Goal: Task Accomplishment & Management: Manage account settings

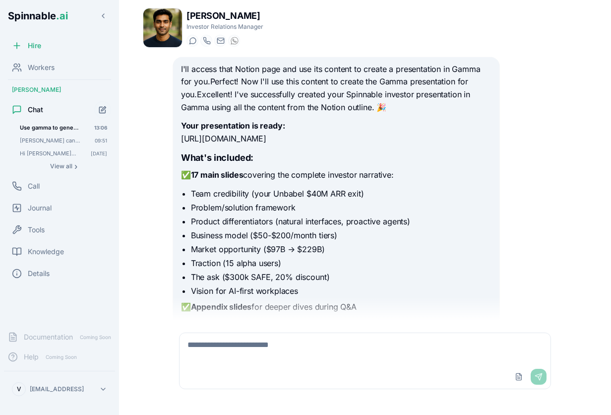
scroll to position [360, 0]
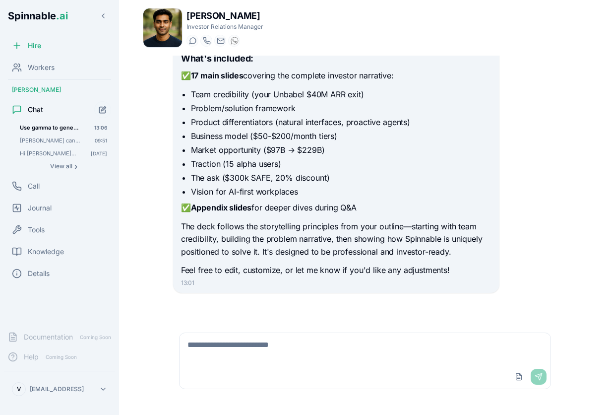
click at [311, 357] on textarea at bounding box center [365, 349] width 371 height 32
type textarea "**********"
click at [32, 68] on span "Workers" at bounding box center [41, 68] width 27 height 10
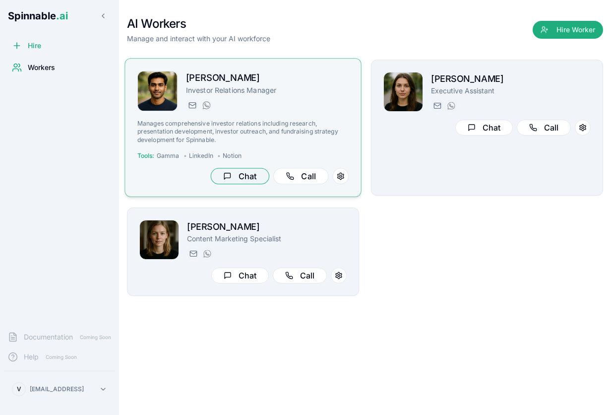
click at [241, 174] on button "Chat" at bounding box center [240, 176] width 59 height 16
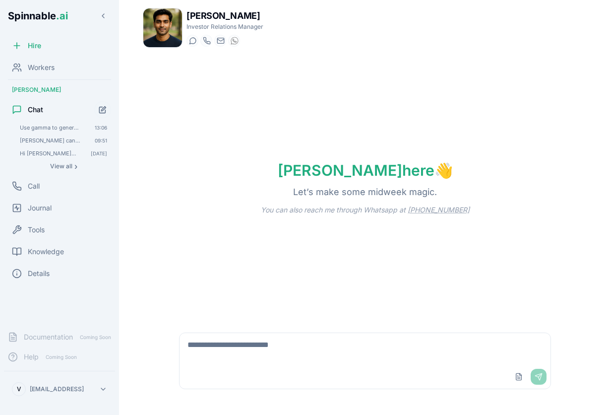
click at [365, 353] on textarea at bounding box center [365, 349] width 371 height 32
click at [396, 357] on textarea at bounding box center [365, 349] width 371 height 32
type textarea "*"
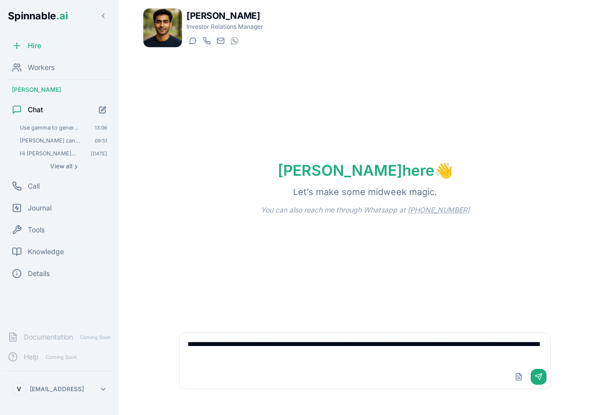
type textarea "**********"
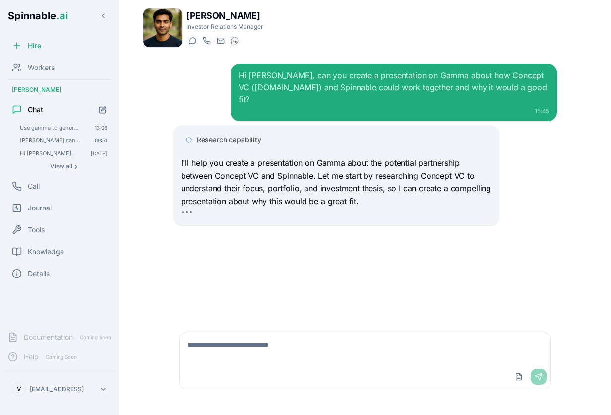
click at [246, 135] on span "Research capability" at bounding box center [229, 140] width 65 height 10
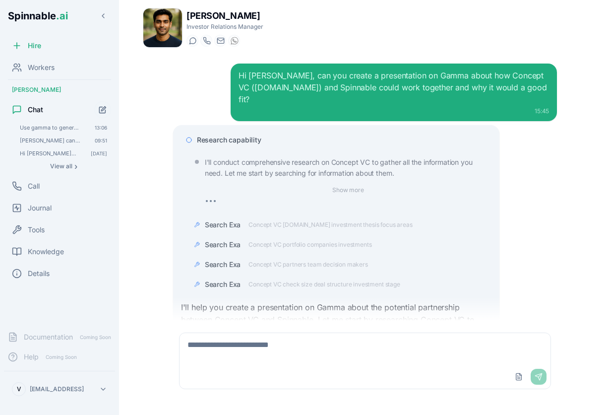
scroll to position [65, 0]
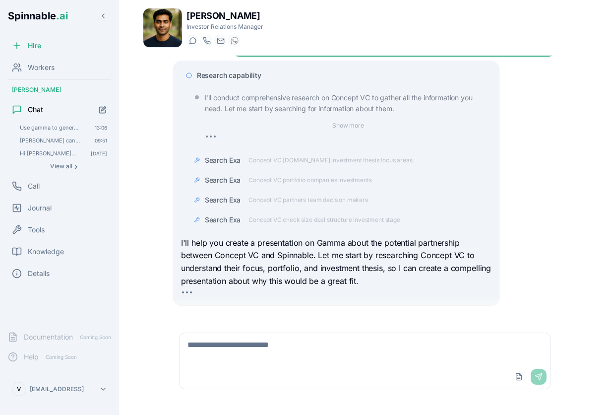
click at [376, 156] on span "Concept VC concept.vc investment thesis focus areas" at bounding box center [331, 160] width 164 height 8
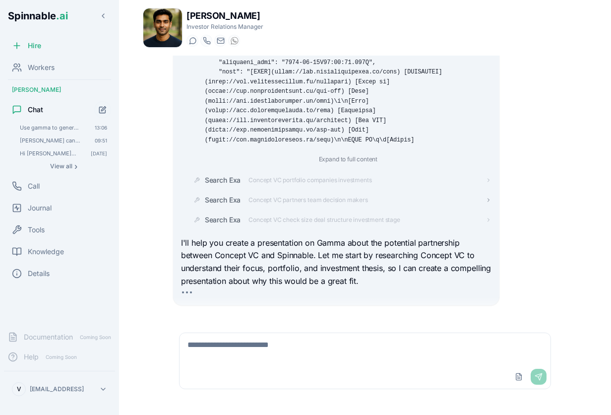
scroll to position [232, 0]
click at [320, 216] on span "Concept VC check size deal structure investment stage" at bounding box center [325, 220] width 152 height 8
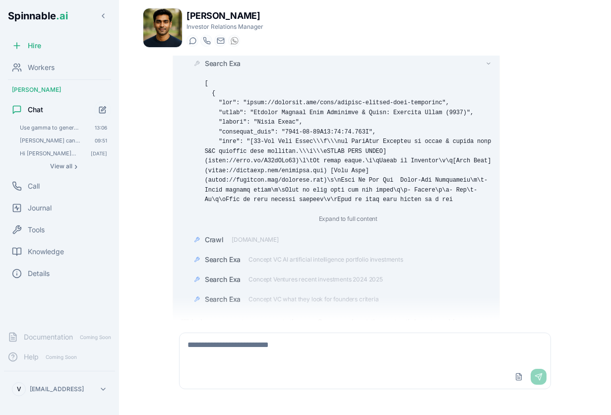
scroll to position [468, 0]
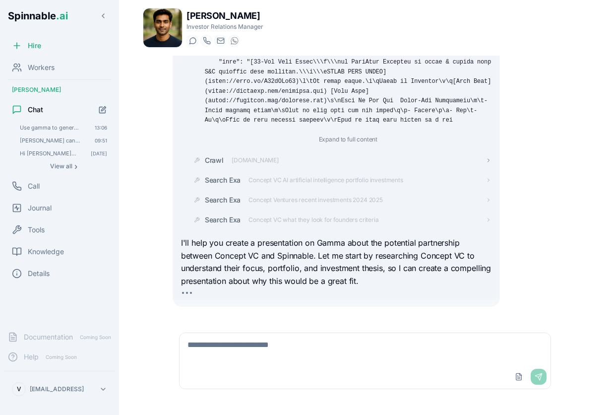
click at [215, 155] on span "Crawl" at bounding box center [214, 160] width 19 height 10
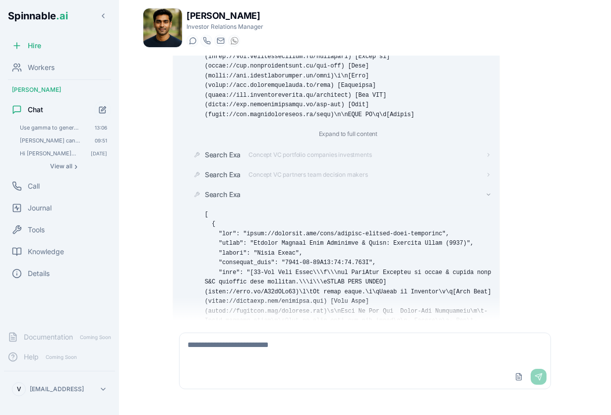
scroll to position [0, 0]
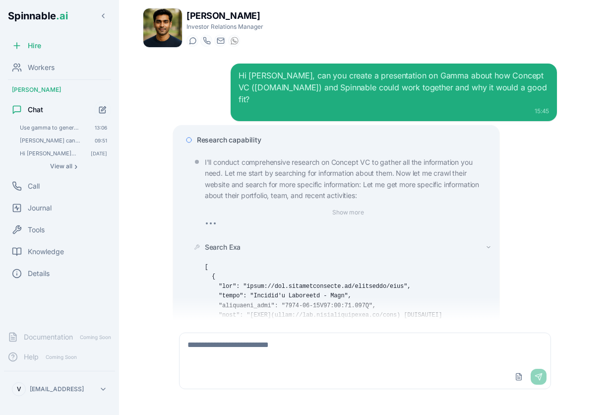
click at [249, 135] on span "Research capability" at bounding box center [229, 140] width 65 height 10
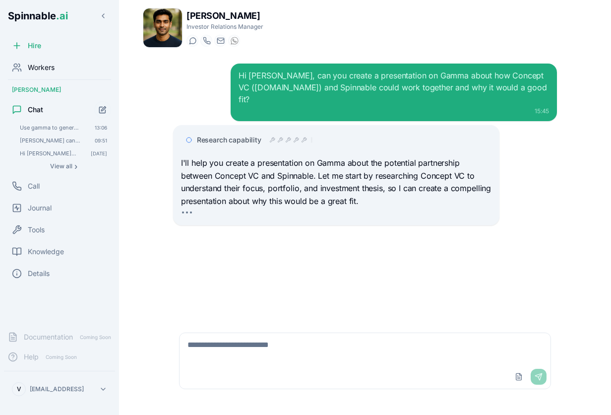
click at [51, 70] on span "Workers" at bounding box center [41, 68] width 27 height 10
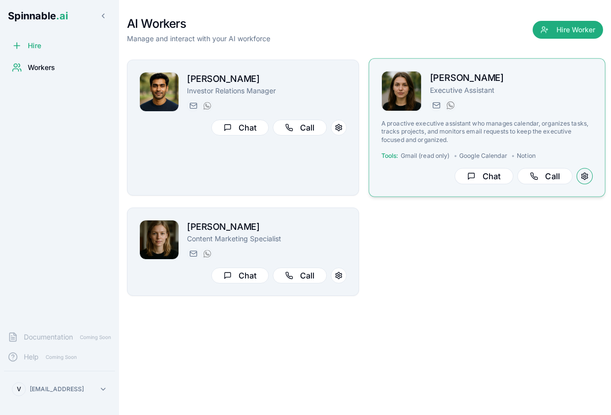
click at [587, 182] on button at bounding box center [585, 176] width 16 height 16
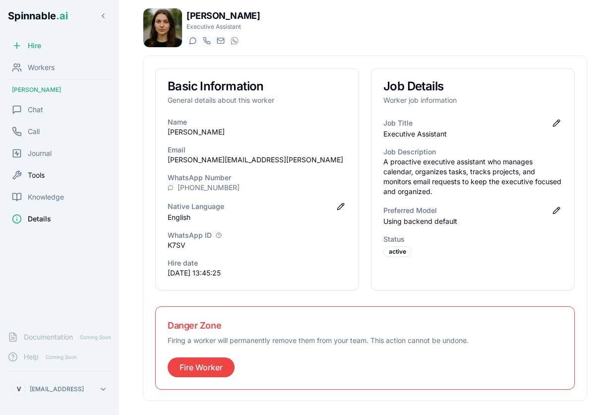
click at [32, 167] on div "Tools" at bounding box center [59, 175] width 111 height 20
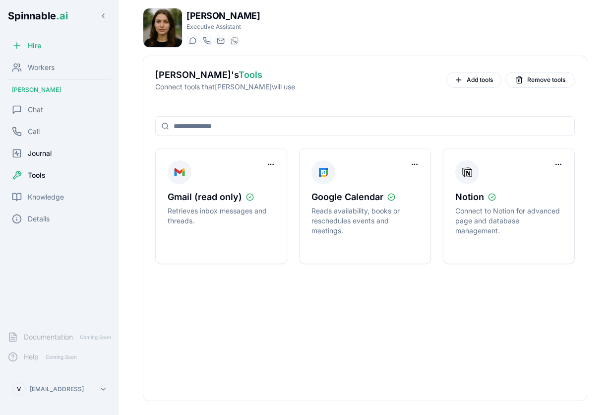
click at [51, 151] on span "Journal" at bounding box center [40, 153] width 24 height 10
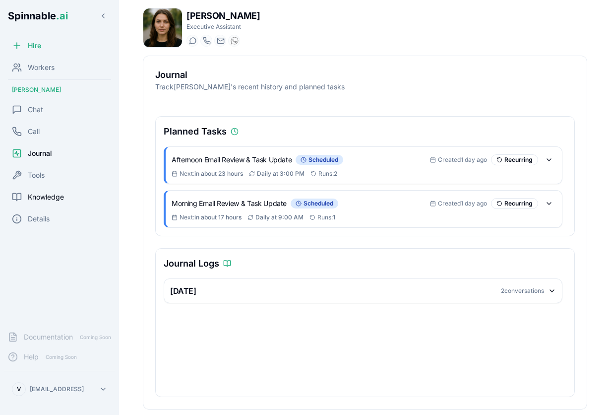
click at [42, 195] on span "Knowledge" at bounding box center [46, 197] width 36 height 10
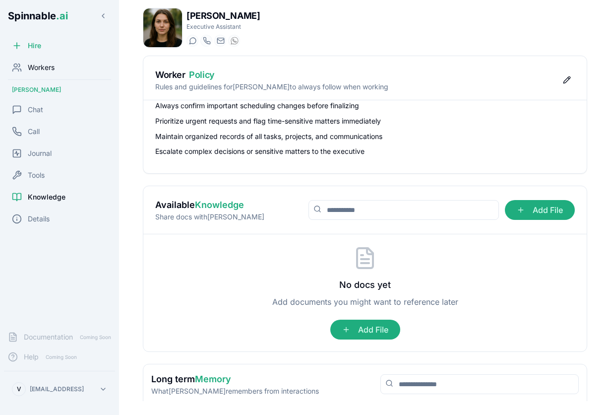
click at [37, 67] on span "Workers" at bounding box center [41, 68] width 27 height 10
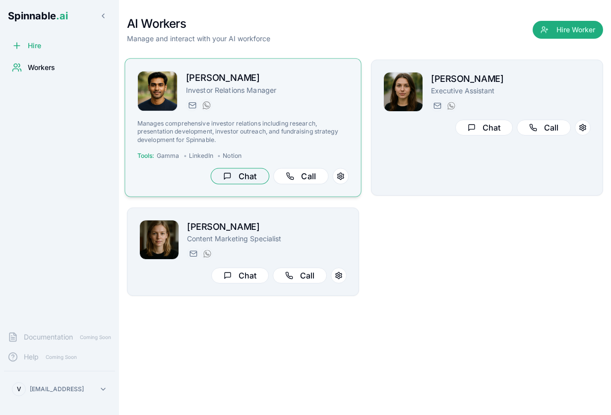
click at [255, 175] on button "Chat" at bounding box center [240, 176] width 59 height 16
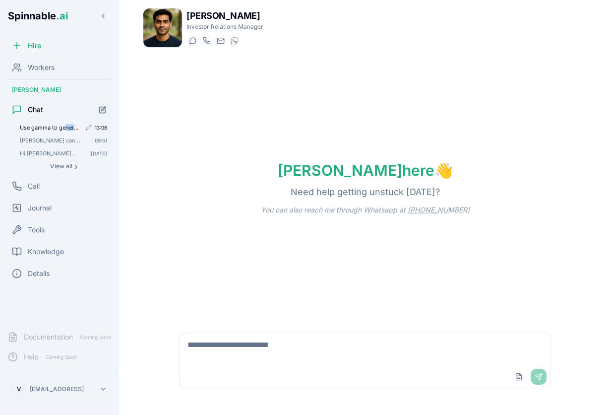
click at [66, 131] on div "Use gamma to generate a 1-slide presentation about lifting weights. If you cann…" at bounding box center [63, 128] width 95 height 12
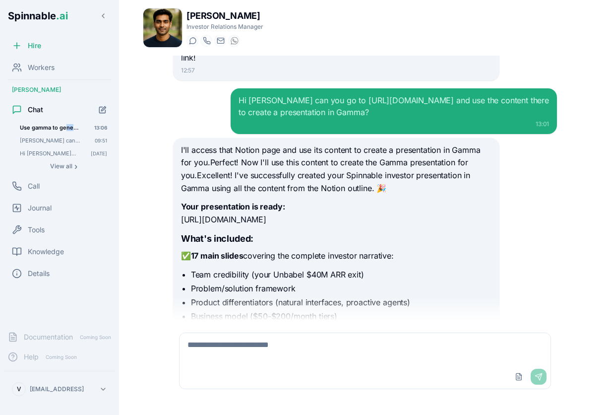
scroll to position [185, 0]
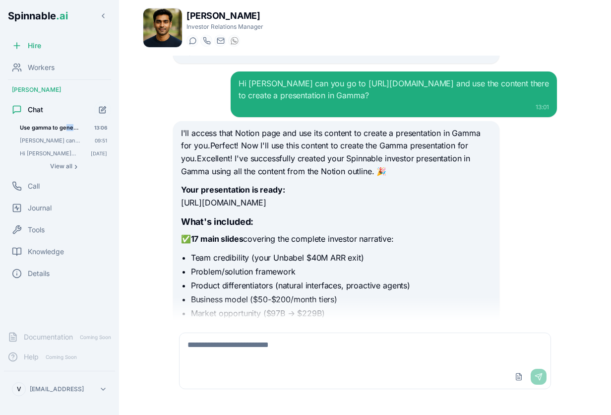
drag, startPoint x: 182, startPoint y: 213, endPoint x: 336, endPoint y: 215, distance: 154.4
click at [336, 209] on p "Your presentation is ready: https://gamma.app/docs/ny1btx6rh0kj14u" at bounding box center [336, 196] width 311 height 25
copy p "https://gamma.app/docs/ny1btx6rh0kj14u"
click at [41, 124] on span "Use gamma to generate a 1-slide presentation about lifting weights. If you cann…" at bounding box center [50, 127] width 61 height 7
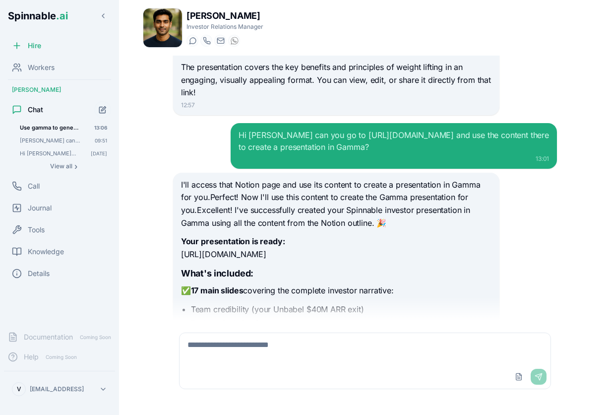
scroll to position [134, 0]
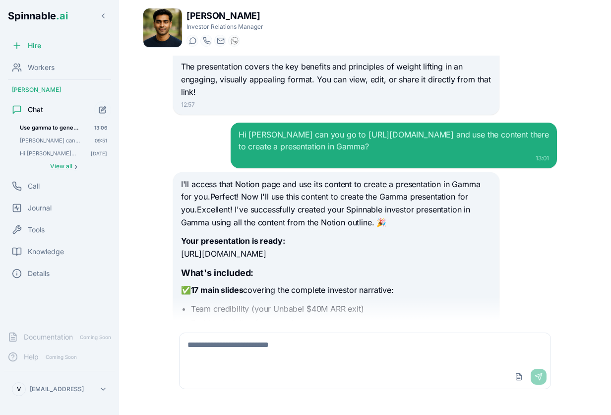
click at [67, 169] on span "View all" at bounding box center [61, 166] width 22 height 8
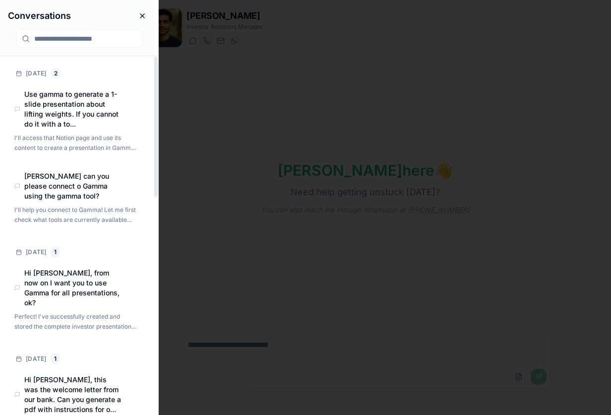
click at [56, 75] on div "2" at bounding box center [56, 73] width 10 height 11
click at [38, 69] on div "Today 2" at bounding box center [77, 73] width 138 height 19
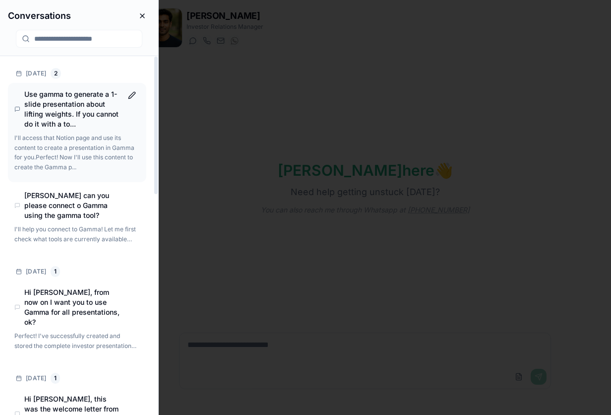
click at [49, 106] on h4 "Use gamma to generate a 1-slide presentation about lifting weights. If you cann…" at bounding box center [73, 109] width 98 height 40
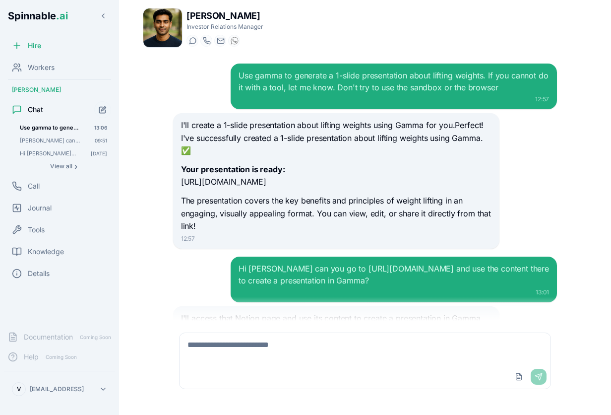
scroll to position [360, 0]
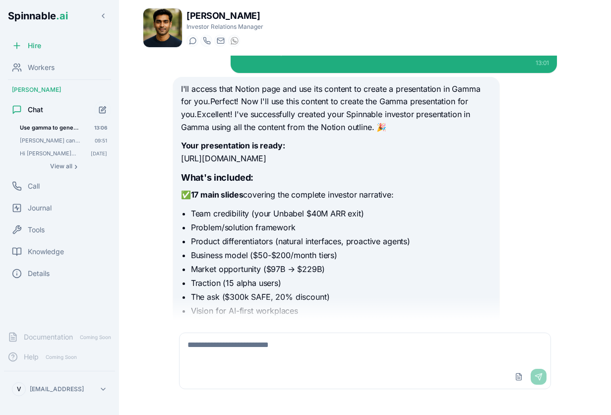
scroll to position [360, 0]
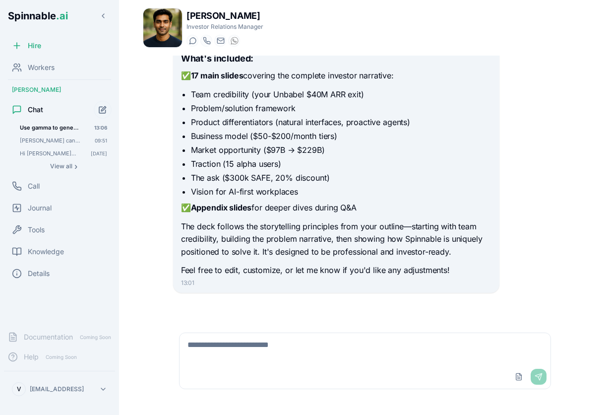
click at [103, 105] on button "Start new chat" at bounding box center [103, 110] width 18 height 18
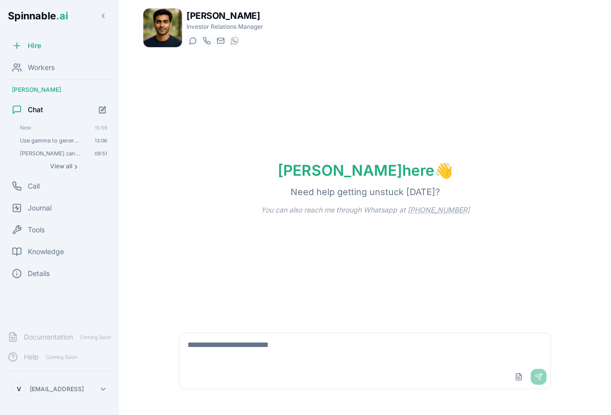
click at [232, 344] on textarea at bounding box center [365, 349] width 371 height 32
click at [316, 352] on textarea at bounding box center [365, 349] width 371 height 32
click at [49, 140] on span "Use gamma to generate a 1-slide presentation about lifting weights. If you cann…" at bounding box center [50, 140] width 61 height 7
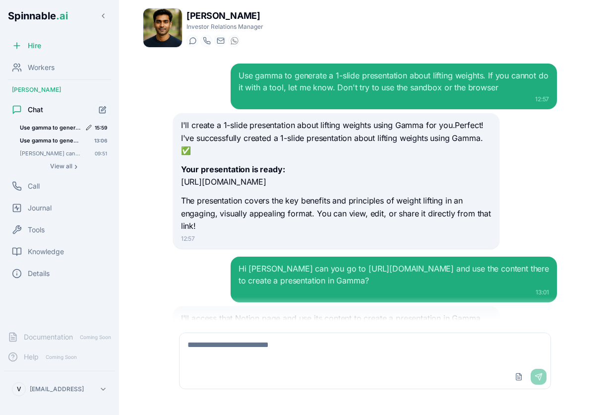
scroll to position [360, 0]
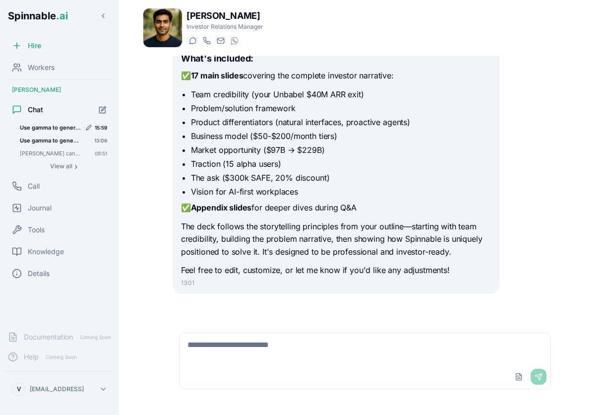
click at [51, 126] on span "Use gamma to generate a 1-slide presentation about lifting weights. If you cann…" at bounding box center [50, 127] width 61 height 7
click at [52, 140] on span "Use gamma to generate a 1-slide presentation about lifting weights. If you cann…" at bounding box center [50, 140] width 61 height 7
click at [56, 126] on span "Use gamma to generate a 1-slide presentation about lifting weights. If you cann…" at bounding box center [50, 127] width 61 height 7
click at [56, 141] on span "Use gamma to generate a 1-slide presentation about lifting weights. If you cann…" at bounding box center [50, 140] width 61 height 7
click at [56, 126] on span "Use gamma to generate a 1-slide presentation about lifting weights. If you cann…" at bounding box center [50, 127] width 61 height 7
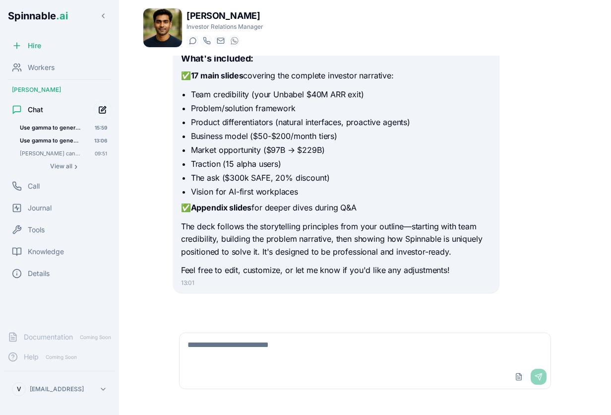
click at [105, 109] on icon "Start new chat" at bounding box center [103, 108] width 4 height 4
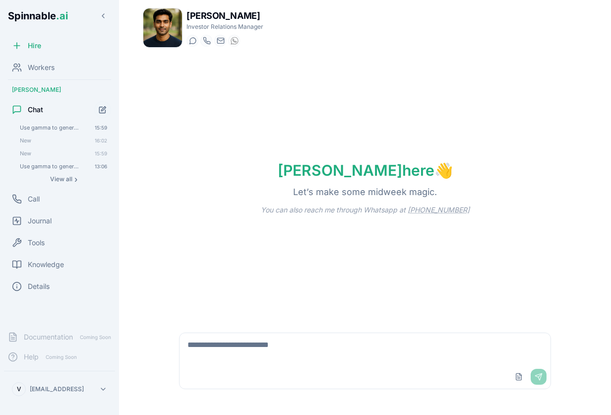
click at [236, 341] on textarea at bounding box center [365, 349] width 371 height 32
click at [61, 125] on span "Use gamma to generate a 1-slide presentation about lifting weights. If you cann…" at bounding box center [50, 127] width 61 height 7
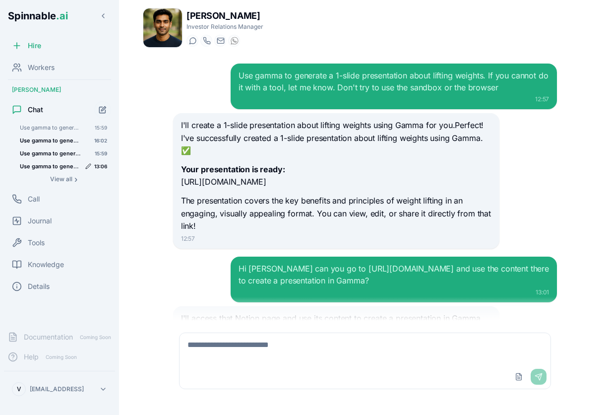
click at [61, 167] on span "Use gamma to generate a 1-slide presentation about lifting weights. If you cann…" at bounding box center [50, 166] width 61 height 7
click at [52, 125] on span "Use gamma to generate a 1-slide presentation about lifting weights. If you cann…" at bounding box center [50, 127] width 61 height 7
click at [54, 145] on div "Use gamma to generate a 1-slide presentation about lifting weights. If you cann…" at bounding box center [63, 140] width 95 height 12
click at [53, 164] on span "Use gamma to generate a 1-slide presentation about lifting weights. If you cann…" at bounding box center [50, 166] width 61 height 7
click at [57, 179] on span "View all" at bounding box center [61, 179] width 22 height 8
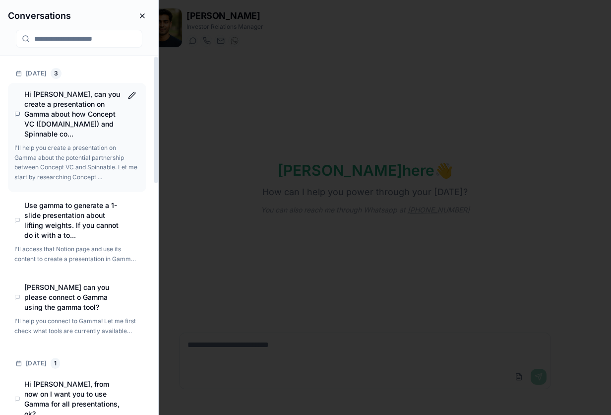
click at [72, 111] on h4 "Hi Kai, can you create a presentation on Gamma about how Concept VC (concept.vc…" at bounding box center [73, 114] width 98 height 50
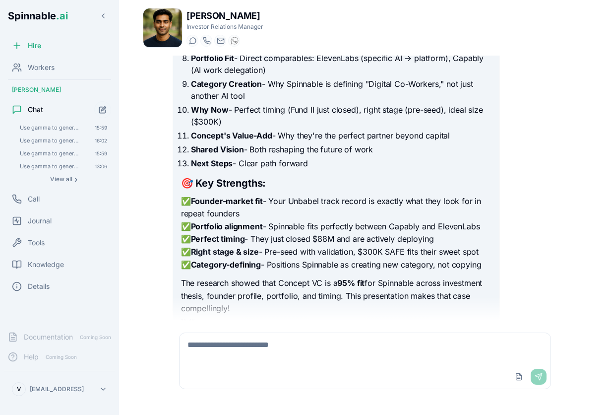
scroll to position [483, 0]
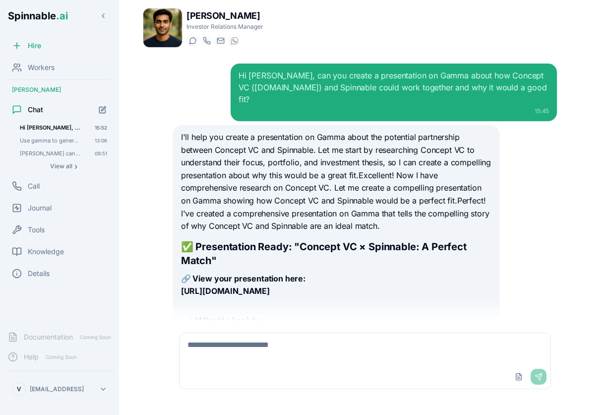
scroll to position [483, 0]
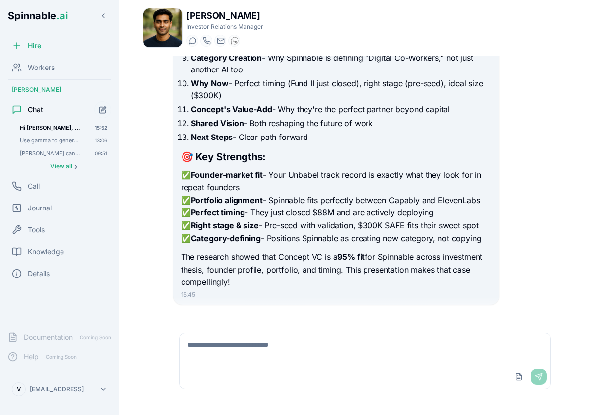
click at [52, 167] on span "View all" at bounding box center [61, 166] width 22 height 8
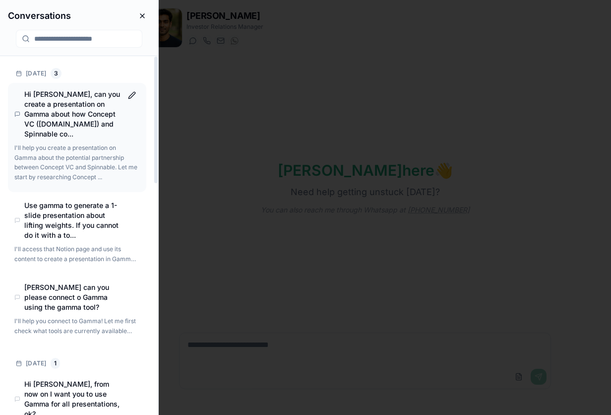
click at [59, 110] on h4 "Hi Kai, can you create a presentation on Gamma about how Concept VC (concept.vc…" at bounding box center [73, 114] width 98 height 50
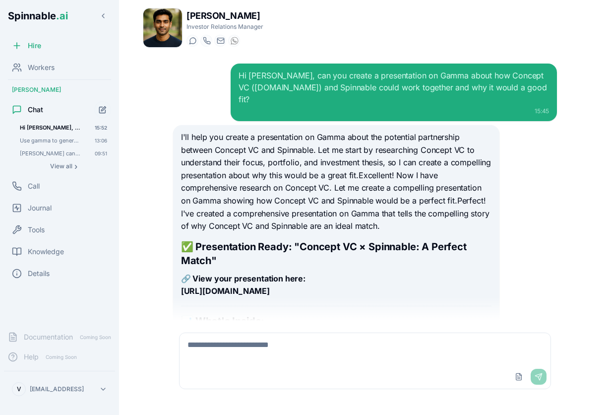
click at [564, 207] on div "Hi Kai, can you create a presentation on Gamma about how Concept VC (concept.vc…" at bounding box center [365, 188] width 400 height 265
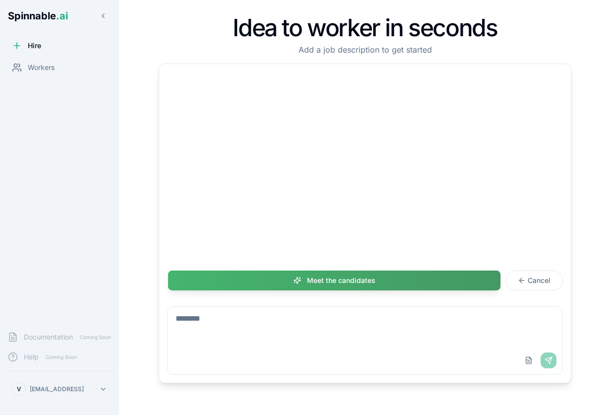
scroll to position [815, 0]
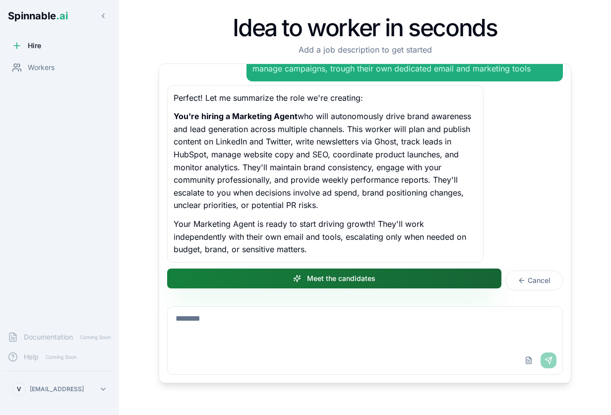
click at [365, 280] on button "Meet the candidates" at bounding box center [334, 278] width 334 height 20
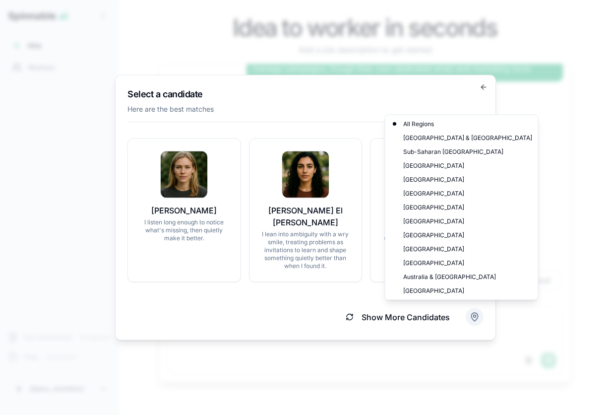
click at [476, 312] on body "Spinnable .ai Hire Workers Documentation Coming Soon Help Coming Soon V [EMAIL_…" at bounding box center [305, 207] width 611 height 415
click at [440, 182] on div "[GEOGRAPHIC_DATA]" at bounding box center [462, 180] width 149 height 14
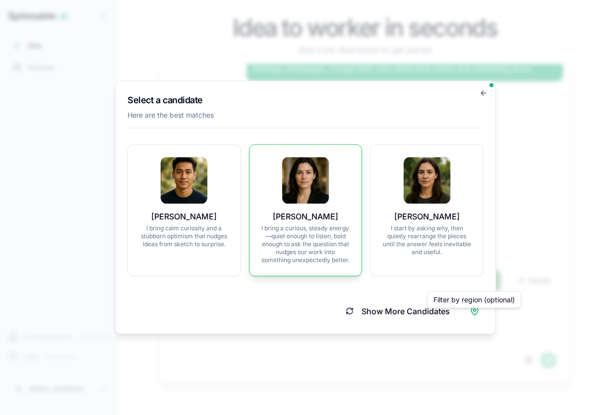
click at [311, 191] on img at bounding box center [305, 180] width 47 height 47
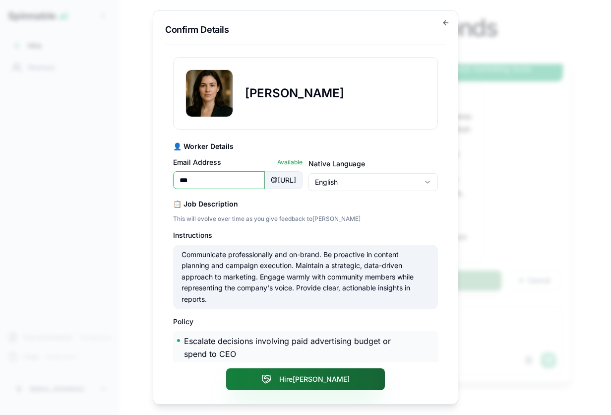
type input "***"
click at [305, 381] on button "Hire [PERSON_NAME]" at bounding box center [305, 379] width 159 height 22
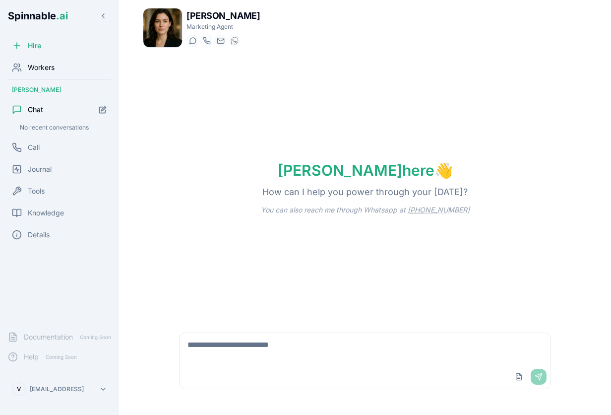
click at [35, 68] on span "Workers" at bounding box center [41, 68] width 27 height 10
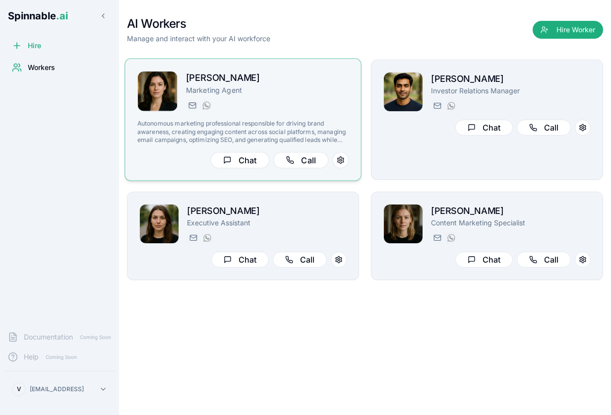
click at [304, 94] on p "Marketing Agent" at bounding box center [267, 90] width 163 height 10
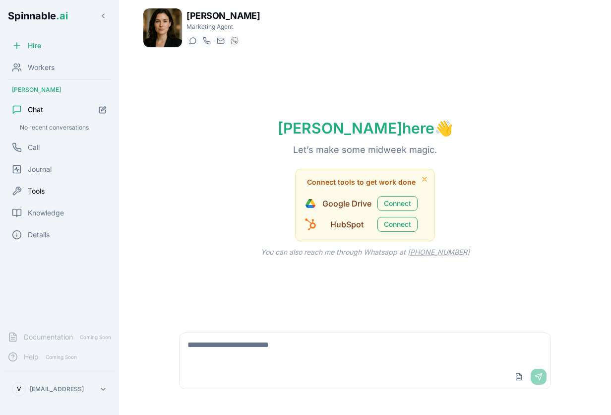
click at [40, 192] on span "Tools" at bounding box center [36, 191] width 17 height 10
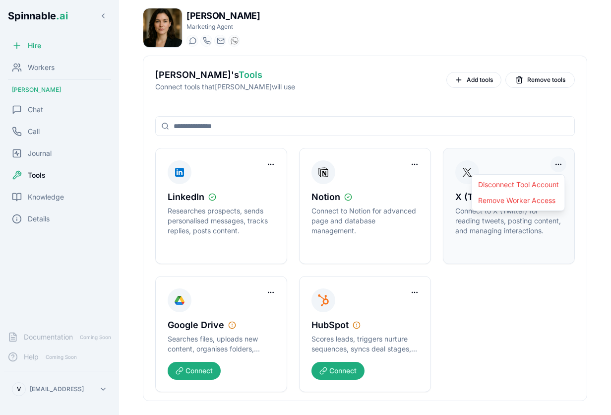
click at [558, 164] on html "Spinnable .ai Hire Workers [PERSON_NAME] Chat Call Journal Tools Knowledge Deta…" at bounding box center [305, 207] width 611 height 415
click at [545, 200] on div "Remove Worker Access" at bounding box center [518, 201] width 89 height 16
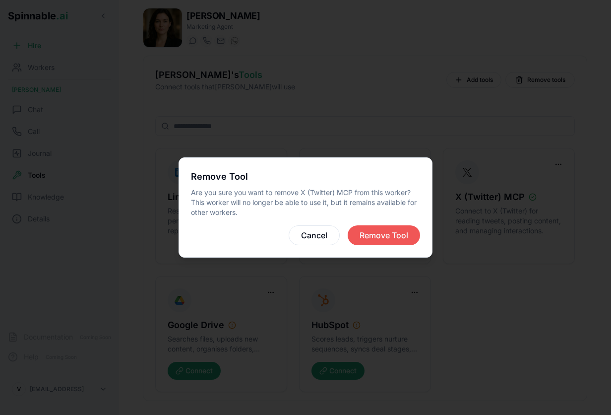
click at [380, 237] on button "Remove Tool" at bounding box center [384, 235] width 72 height 20
